Goal: Find specific page/section: Find specific page/section

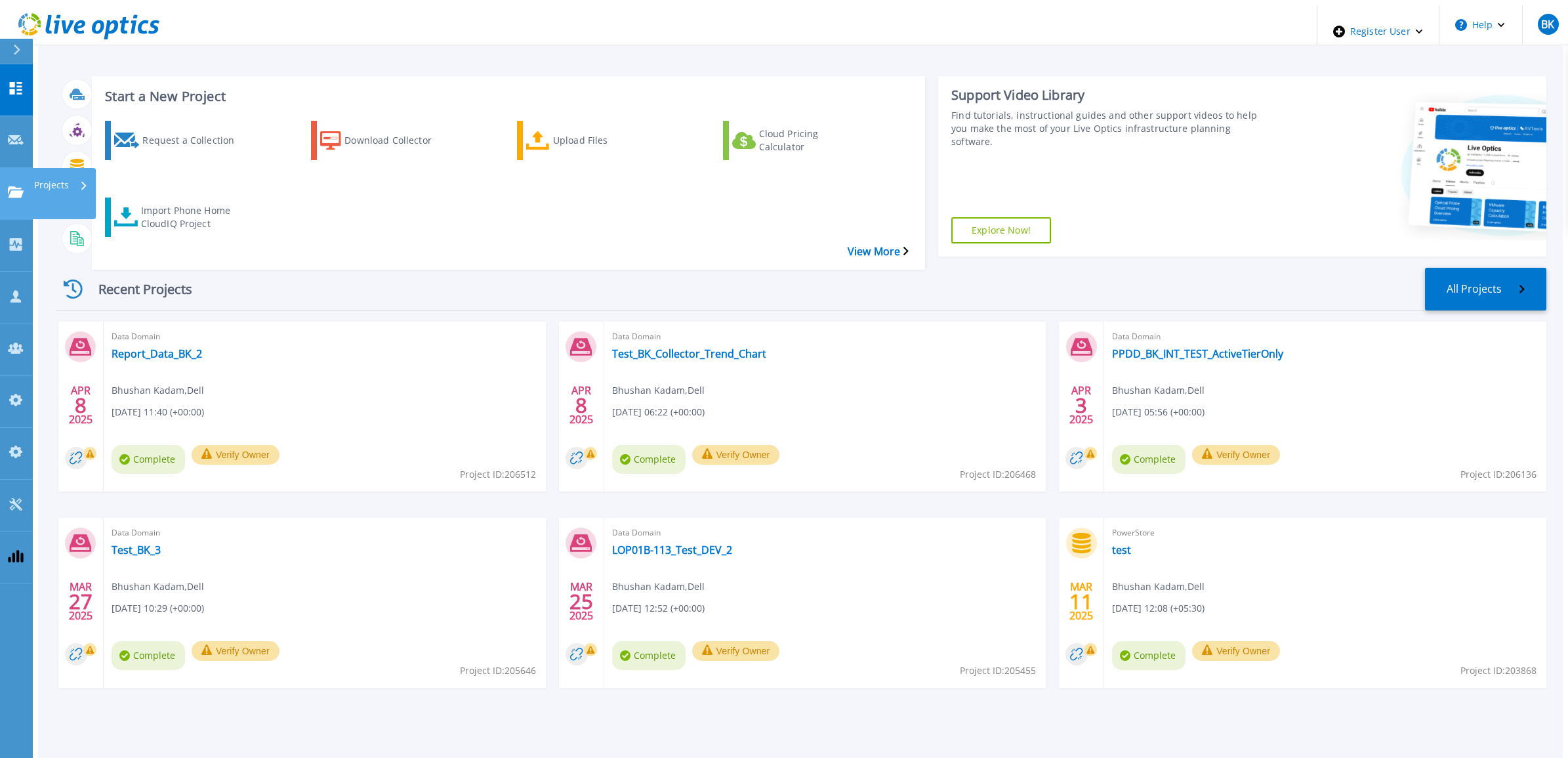
drag, startPoint x: 21, startPoint y: 142, endPoint x: 44, endPoint y: 144, distance: 23.1
click at [21, 186] on icon at bounding box center [15, 192] width 16 height 11
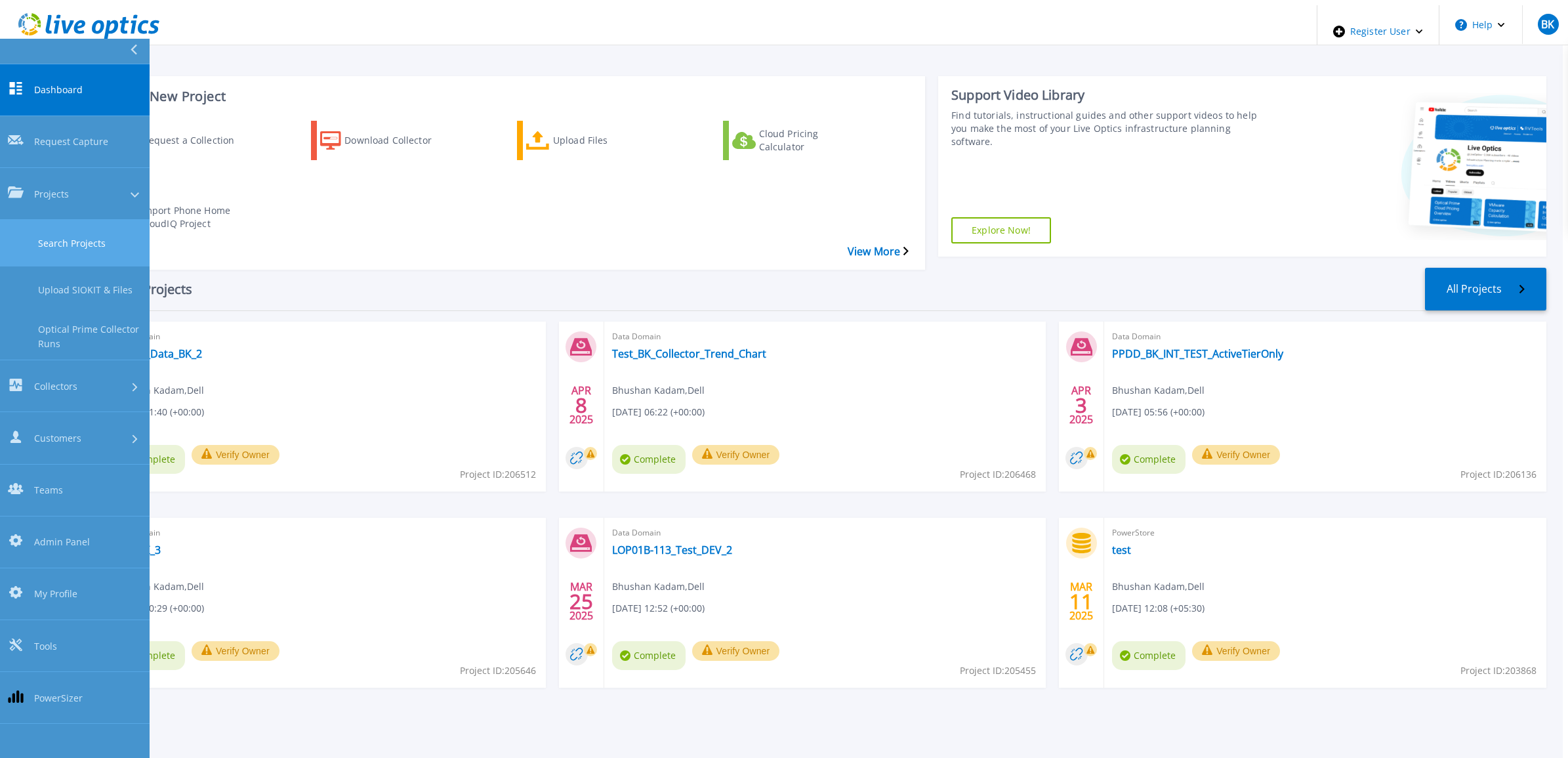
click at [70, 220] on link "Search Projects" at bounding box center [75, 244] width 150 height 47
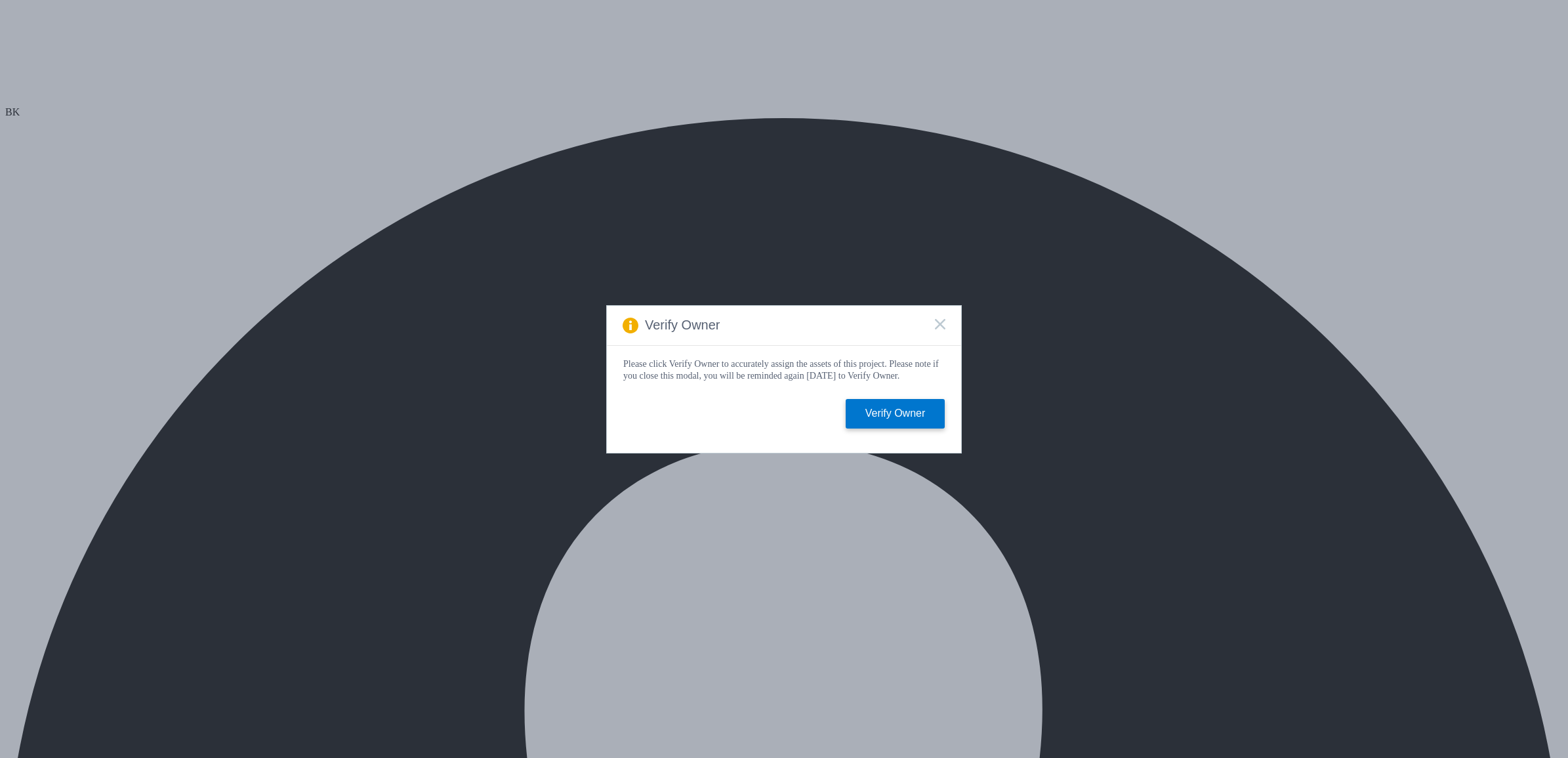
click at [939, 319] on icon at bounding box center [939, 323] width 10 height 10
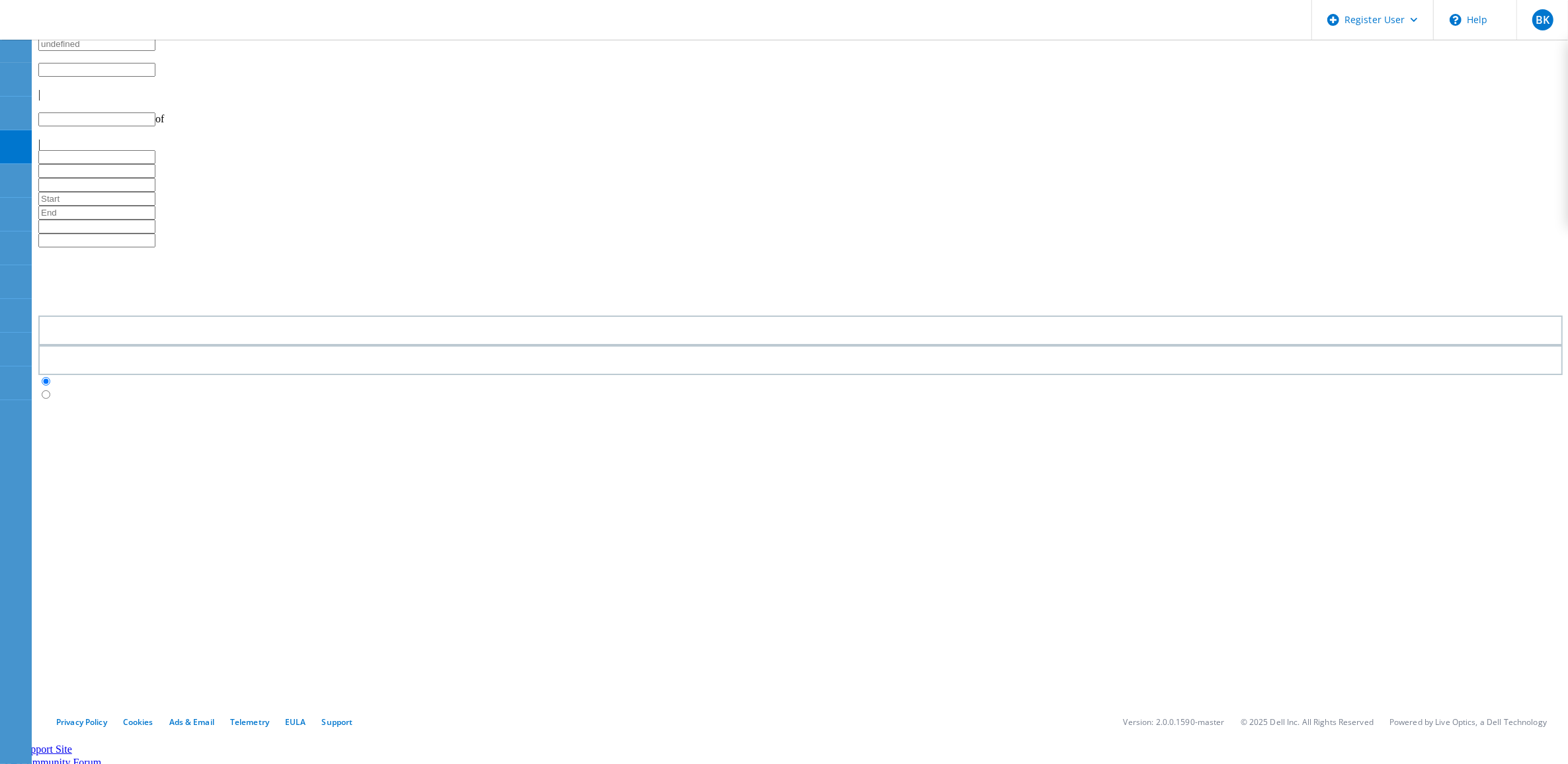
type input "1"
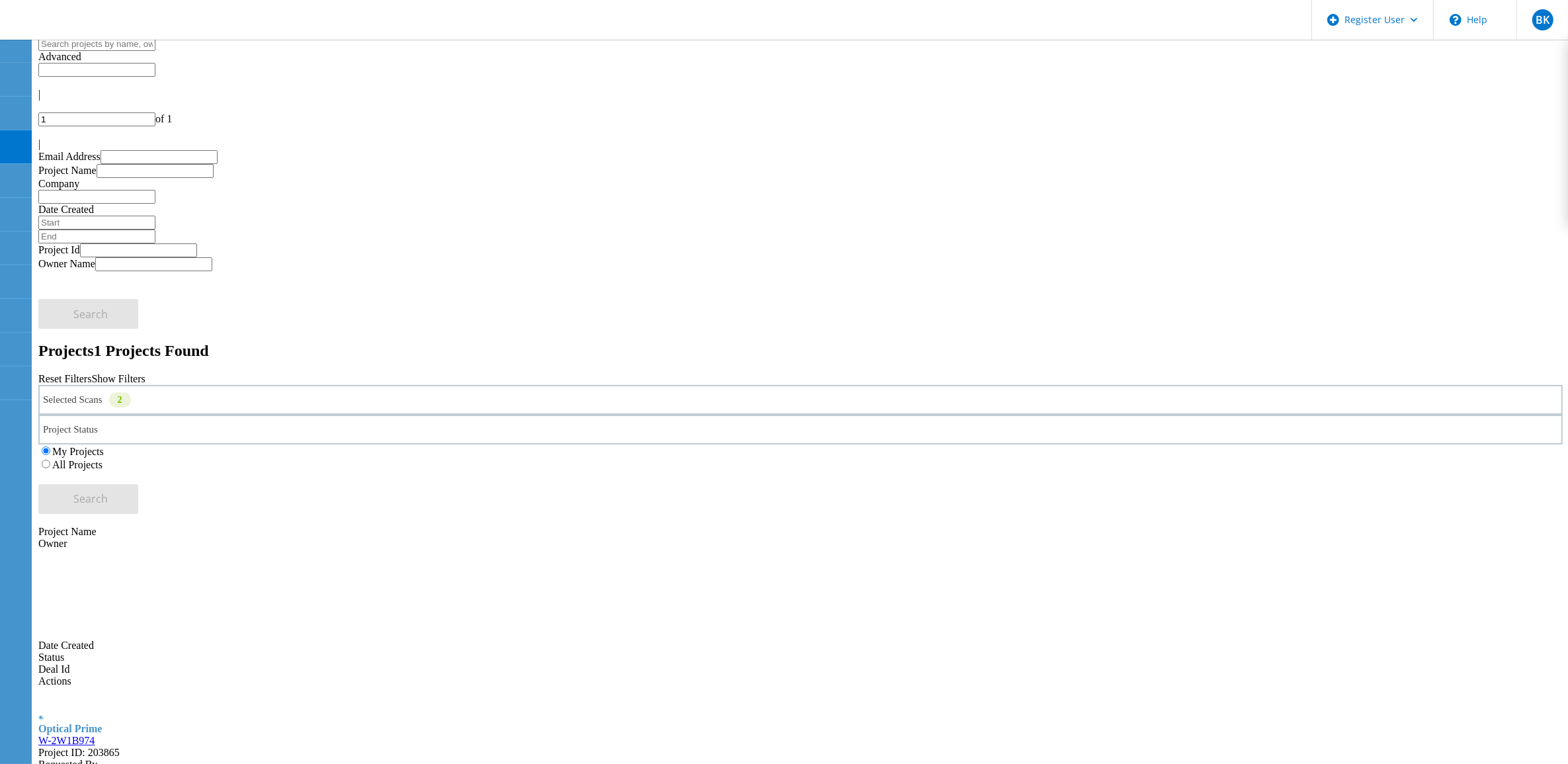
click at [103, 459] on label "All Projects" at bounding box center [76, 465] width 50 height 11
click at [50, 460] on input "All Projects" at bounding box center [45, 464] width 8 height 8
click at [397, 385] on div "Selected Scans 2" at bounding box center [801, 400] width 1524 height 30
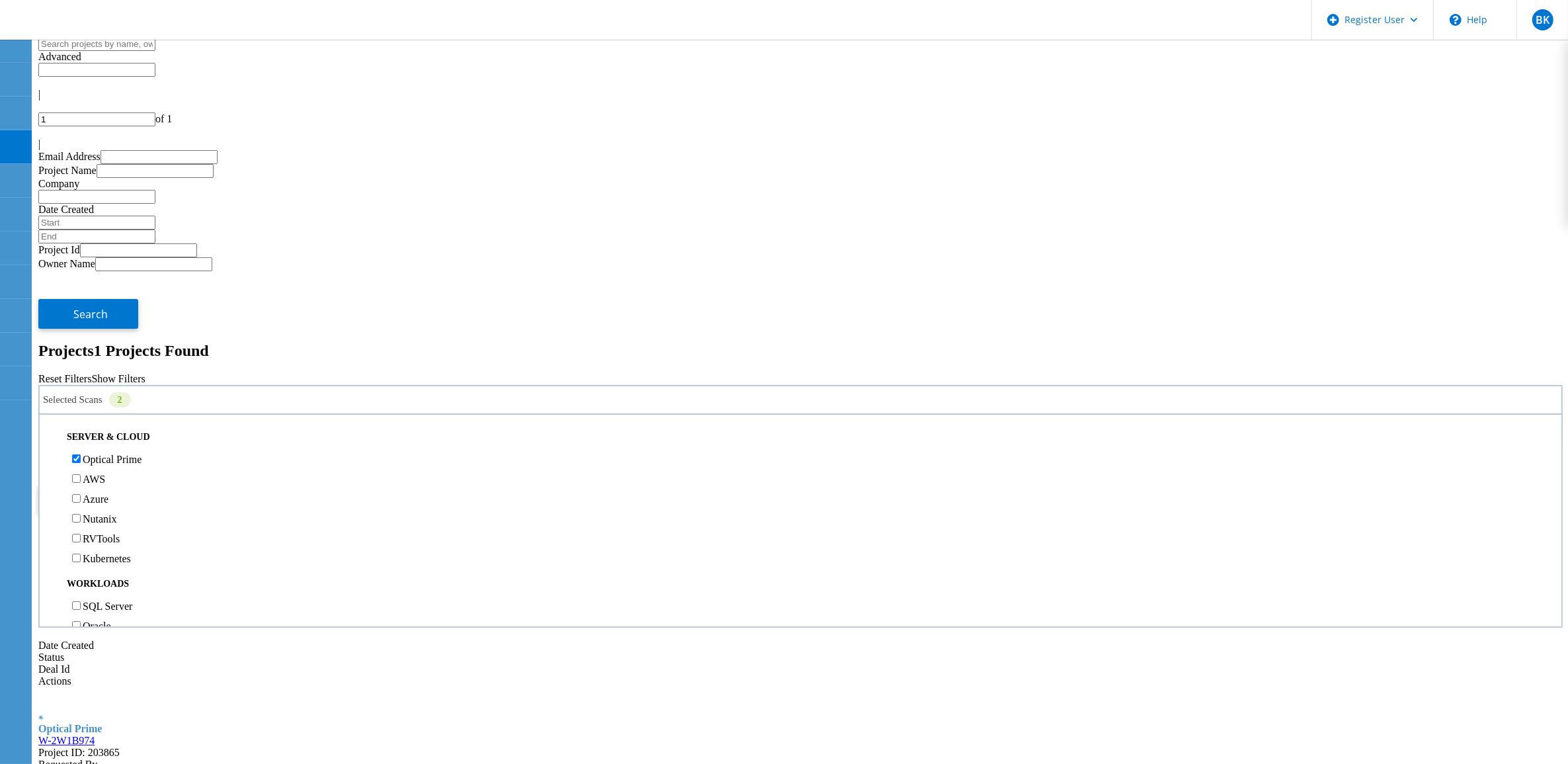
click at [138, 484] on button "Search" at bounding box center [89, 500] width 100 height 30
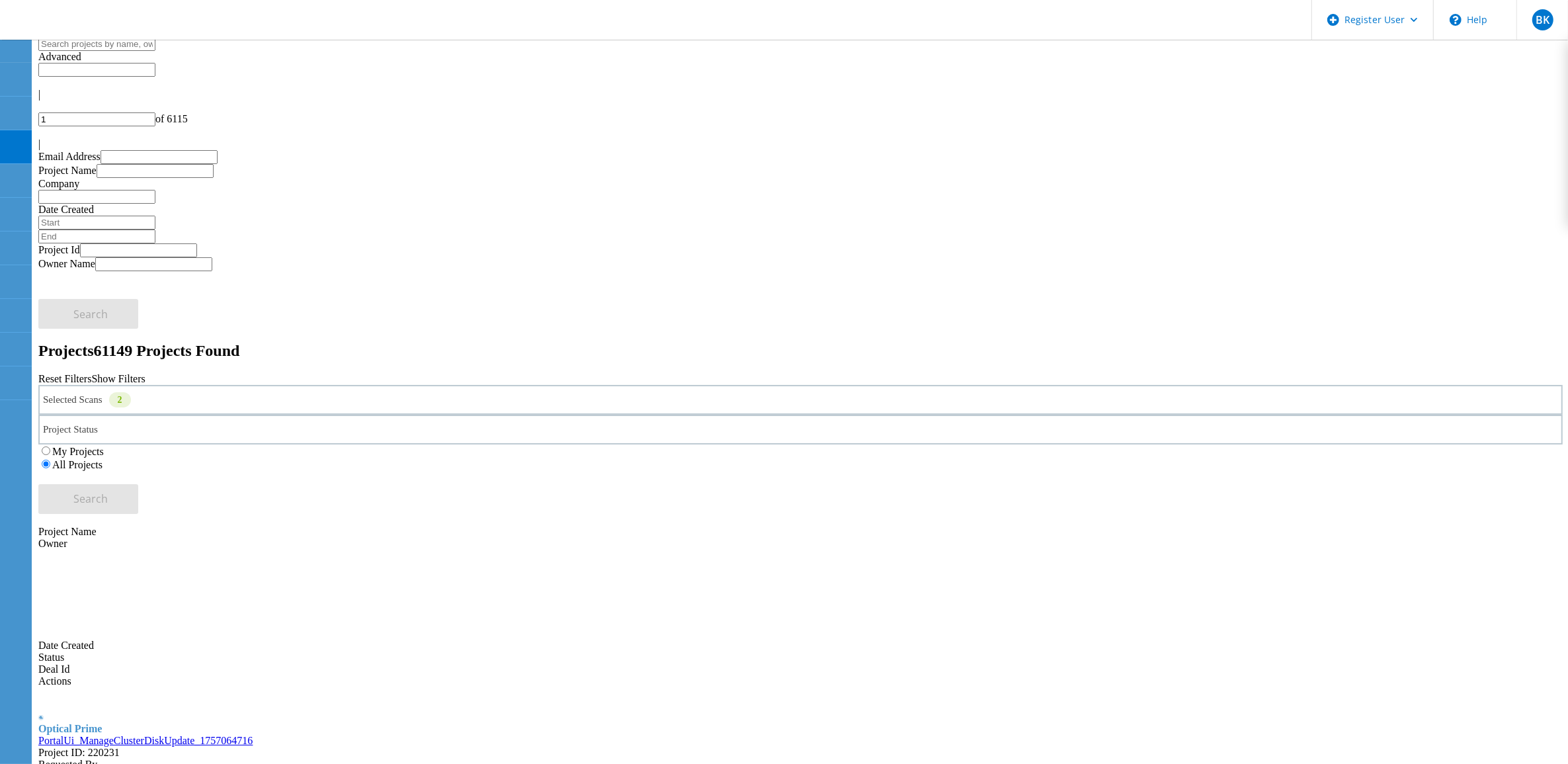
click at [253, 735] on link "PortalUi_ManageClusterDiskUpdate_1757064716" at bounding box center [145, 740] width 214 height 11
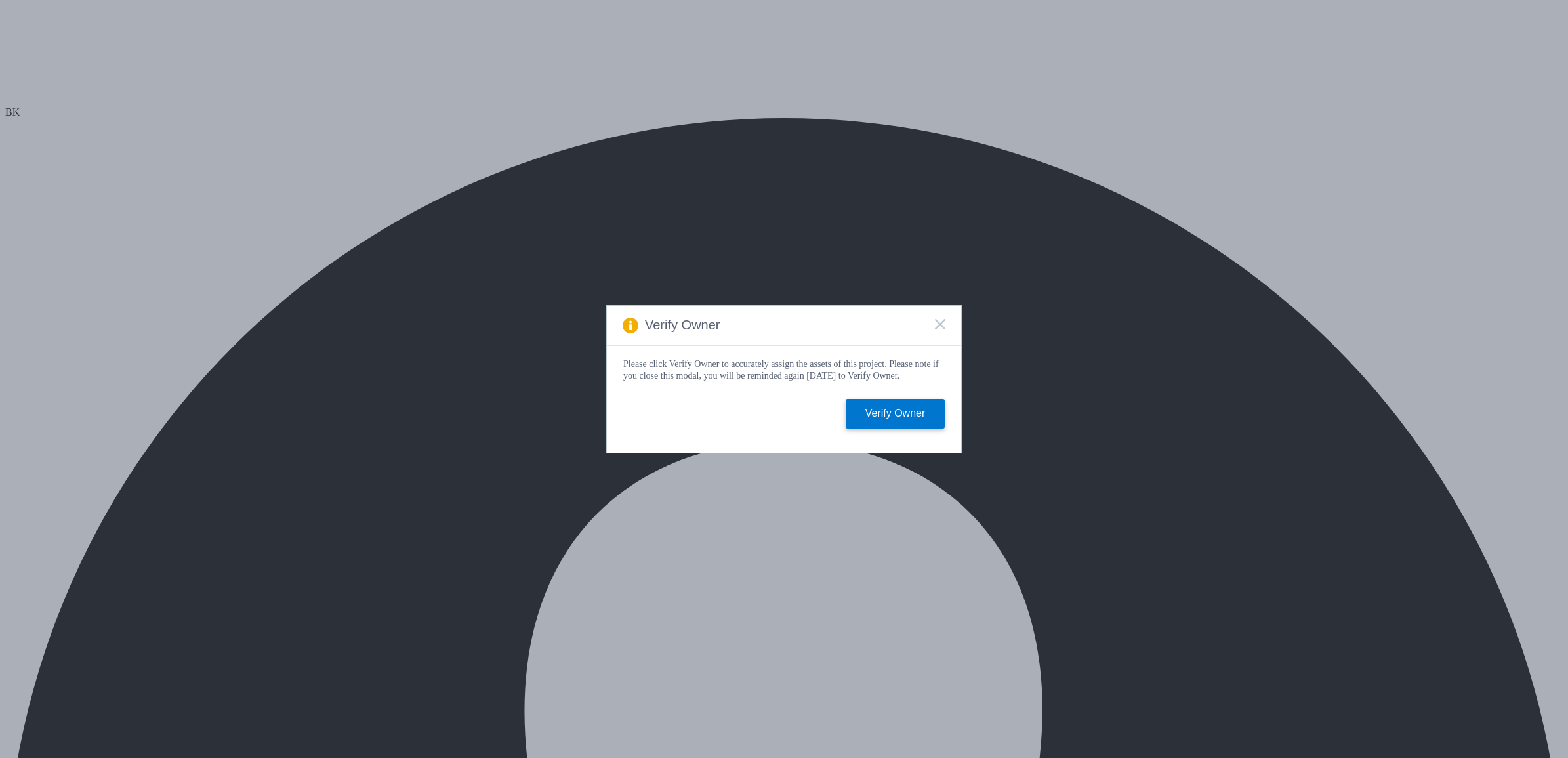
click at [939, 323] on icon at bounding box center [939, 323] width 10 height 10
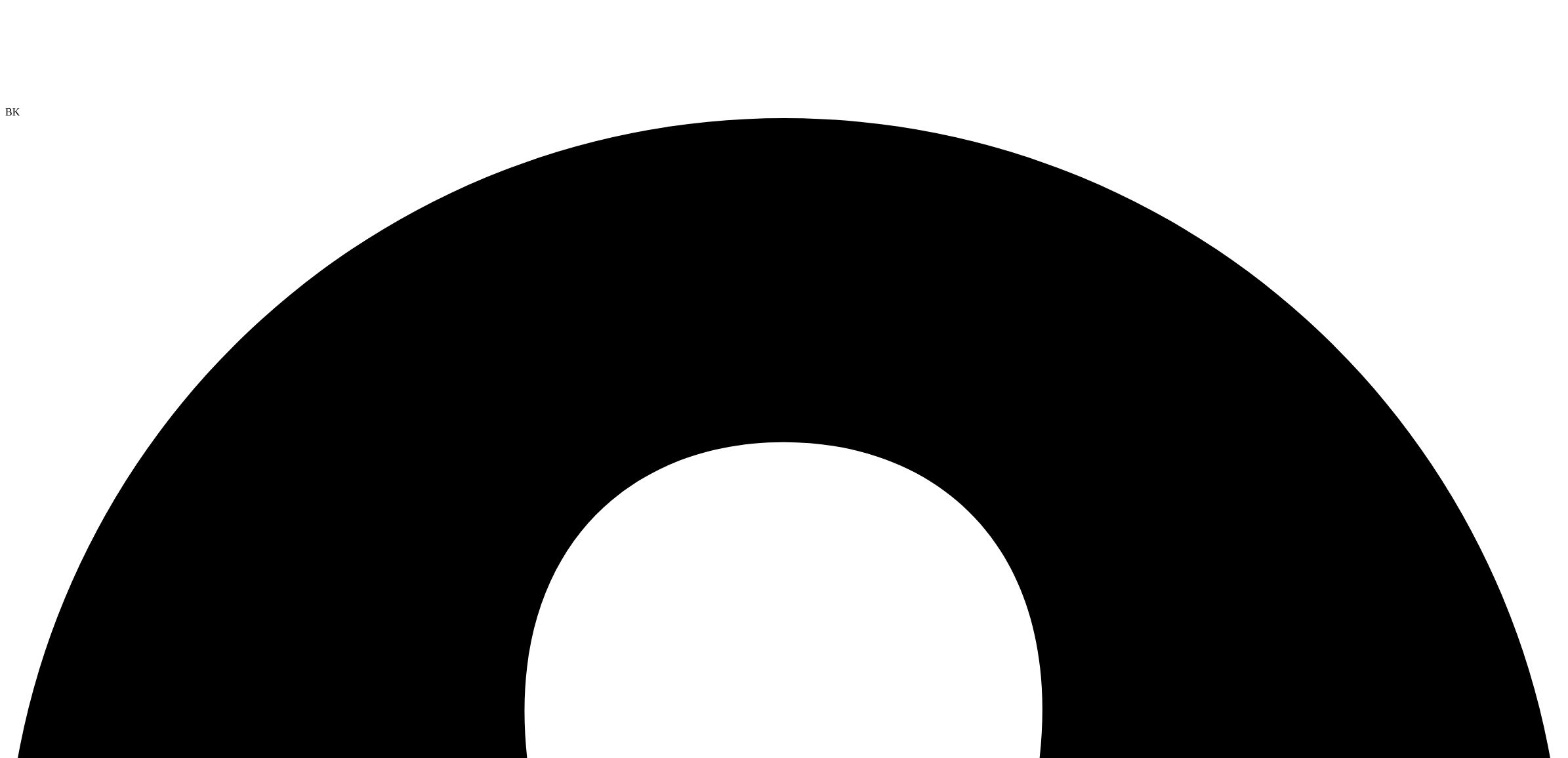
radio input "true"
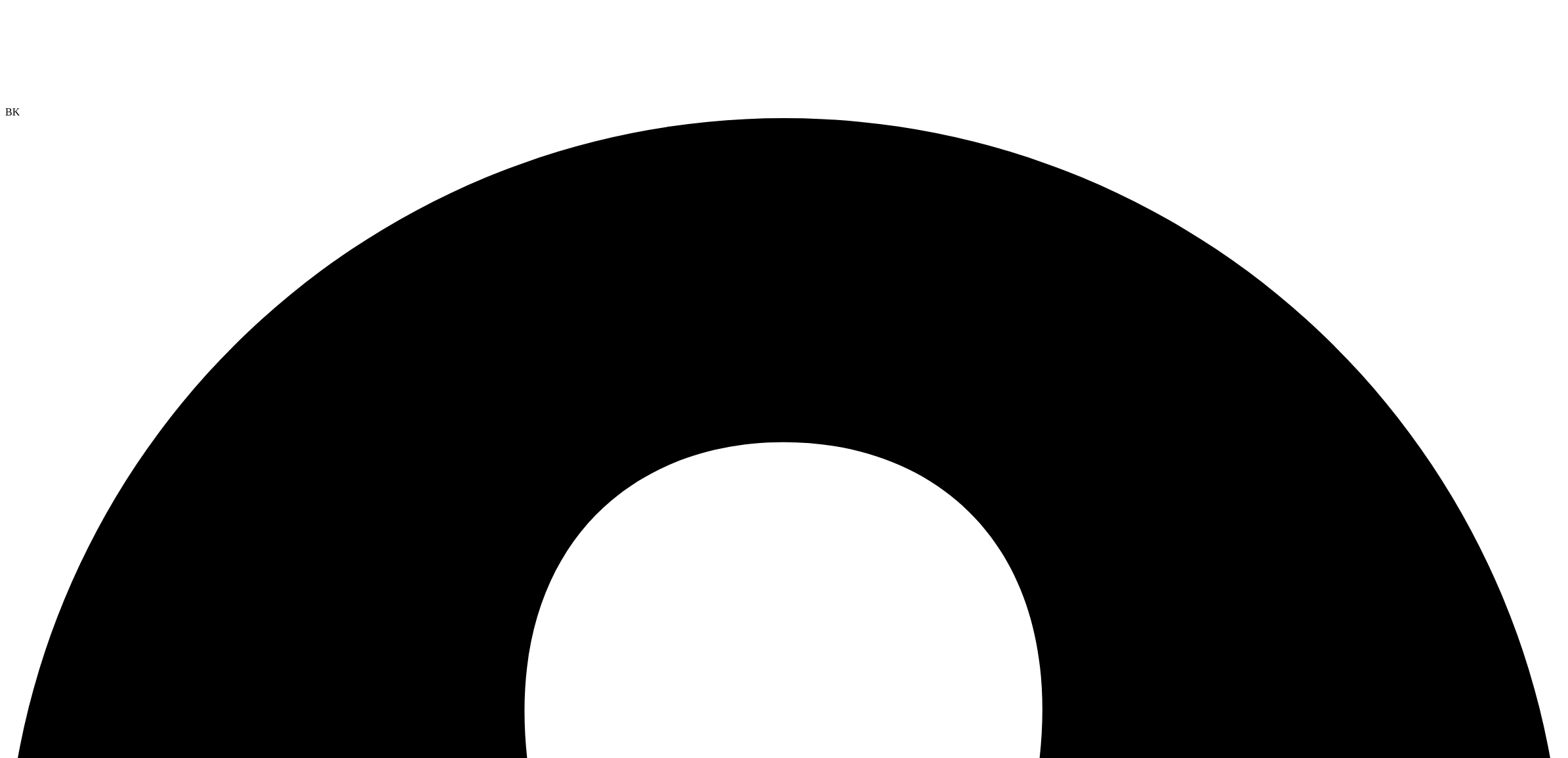
radio input "true"
radio input "false"
